Goal: Information Seeking & Learning: Learn about a topic

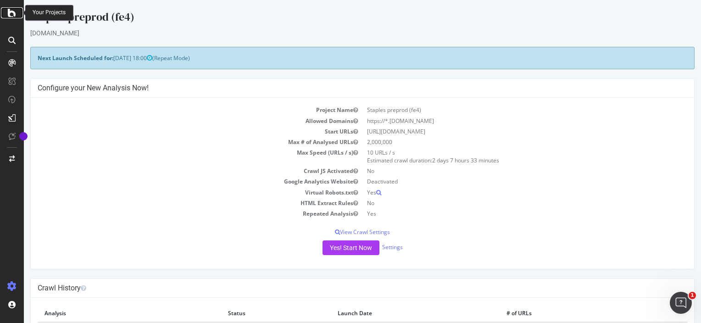
click at [10, 13] on icon at bounding box center [12, 12] width 8 height 11
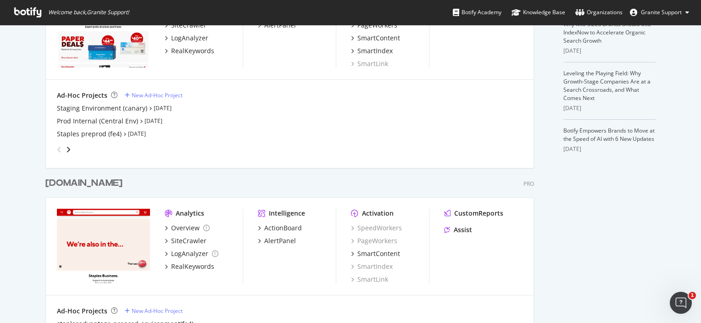
scroll to position [283, 0]
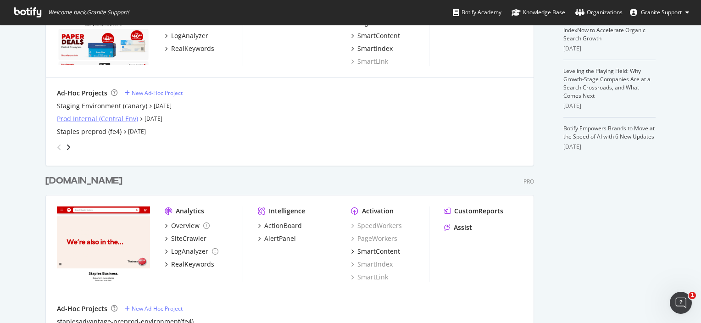
click at [88, 114] on div "Prod Internal (Central Env)" at bounding box center [97, 118] width 81 height 9
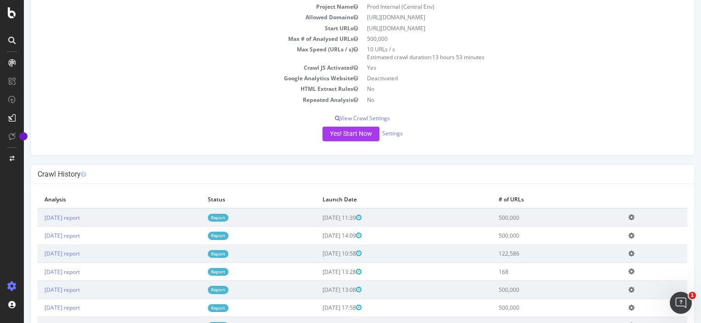
scroll to position [73, 0]
click at [80, 214] on link "[DATE] report" at bounding box center [61, 216] width 35 height 8
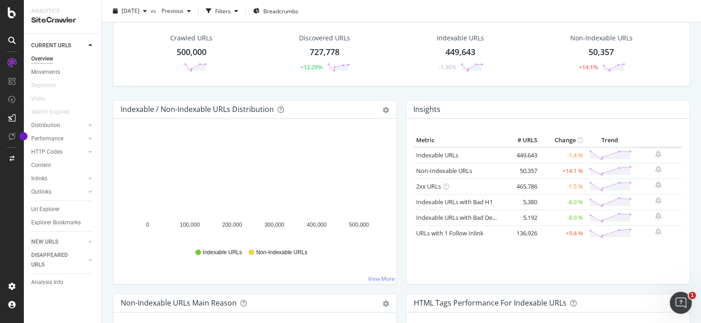
scroll to position [42, 0]
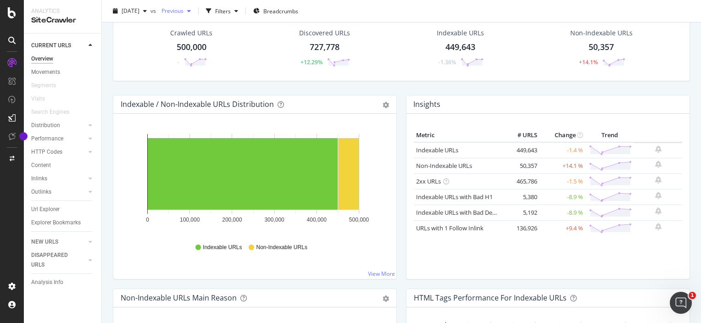
click at [191, 12] on icon "button" at bounding box center [189, 11] width 4 height 6
click at [457, 165] on link "Non-Indexable URLs" at bounding box center [444, 165] width 56 height 8
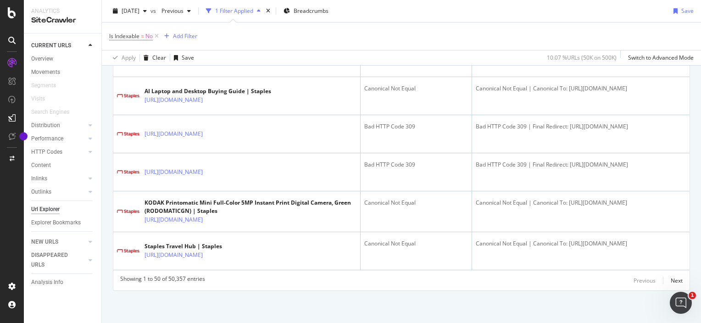
scroll to position [2365, 0]
click at [671, 281] on div "Next" at bounding box center [676, 281] width 12 height 8
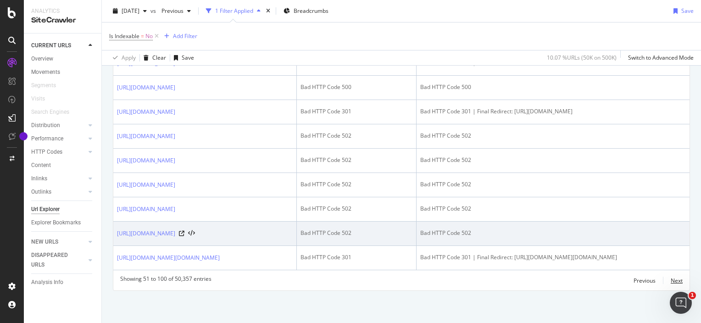
scroll to position [1826, 0]
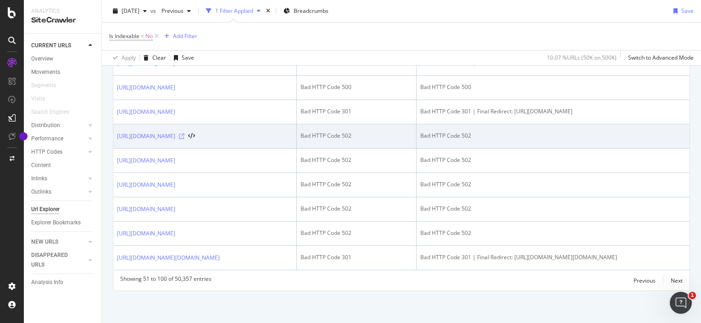
click at [184, 139] on icon at bounding box center [182, 136] width 6 height 6
